Goal: Find specific page/section: Find specific page/section

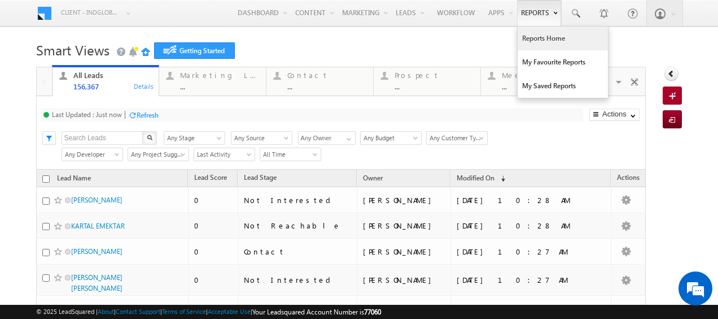
click at [537, 44] on link "Reports Home" at bounding box center [563, 39] width 90 height 24
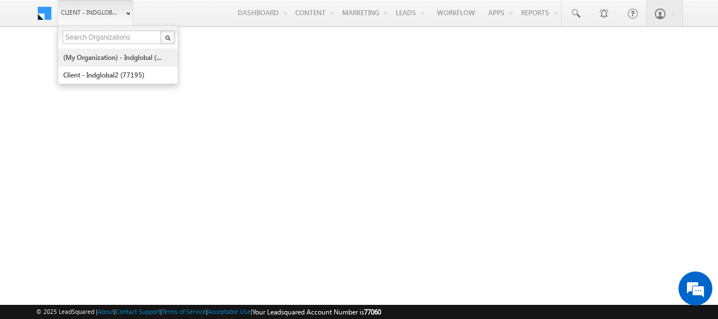
click at [119, 60] on link "(My Organization) - indglobal (48060)" at bounding box center [114, 58] width 103 height 18
